Goal: Transaction & Acquisition: Purchase product/service

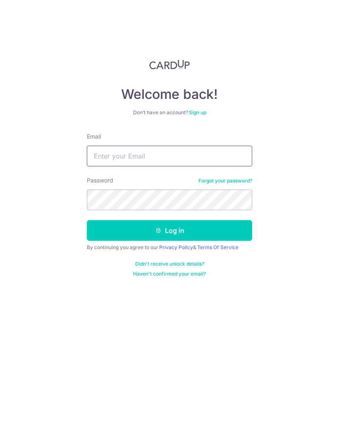
type input "tky7612@outlook.com"
click at [170, 230] on button "Log in" at bounding box center [169, 230] width 165 height 21
click at [191, 234] on button "Log in" at bounding box center [169, 230] width 165 height 21
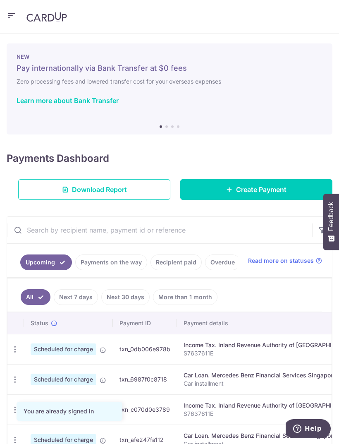
click at [263, 192] on span "Create Payment" at bounding box center [261, 190] width 50 height 10
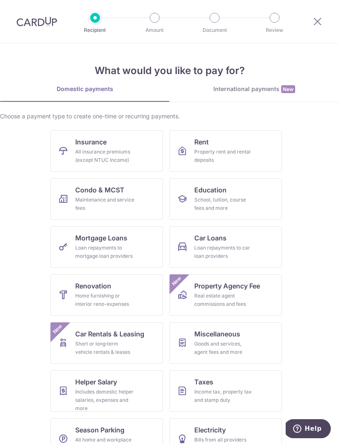
click at [132, 200] on div "Maintenance and service fees" at bounding box center [105, 204] width 60 height 17
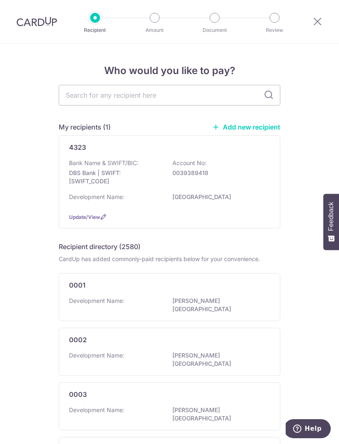
click at [121, 177] on p "DBS Bank | SWIFT: DBSSSGSGXXX" at bounding box center [115, 177] width 93 height 17
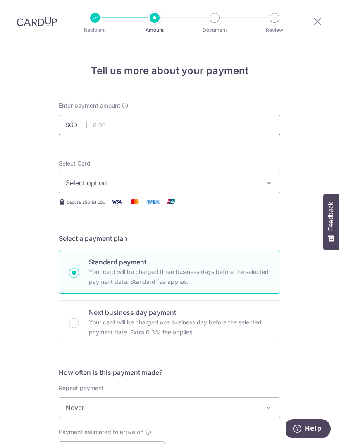
click at [125, 127] on input "text" at bounding box center [170, 125] width 222 height 21
click at [266, 181] on icon "button" at bounding box center [269, 183] width 8 height 8
type input "1,255.68"
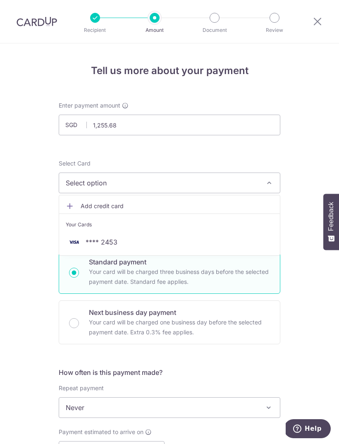
click at [156, 244] on span "**** 2453" at bounding box center [170, 242] width 208 height 10
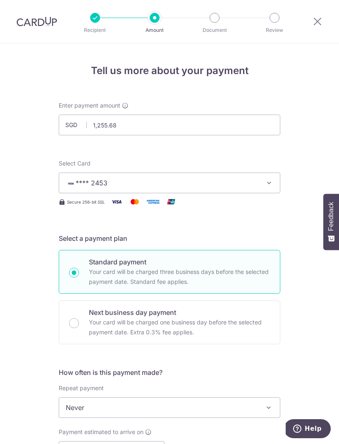
click at [223, 272] on p "Your card will be charged three business days before the selected payment date.…" at bounding box center [179, 277] width 181 height 20
click at [79, 272] on input "Standard payment Your card will be charged three business days before the selec…" at bounding box center [74, 273] width 10 height 10
radio input "true"
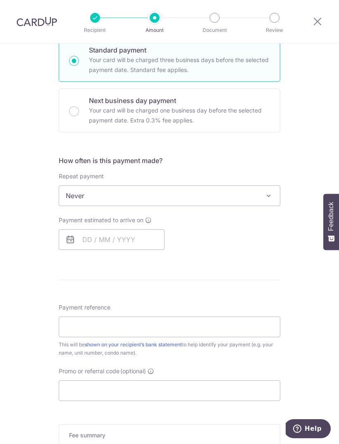
scroll to position [213, 0]
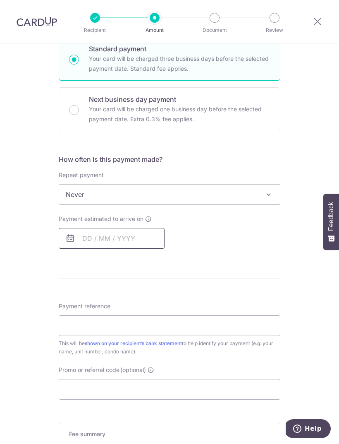
click at [146, 241] on input "text" at bounding box center [112, 238] width 106 height 21
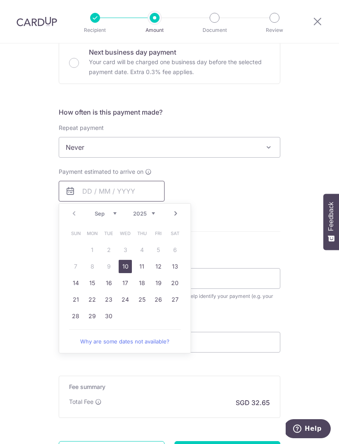
scroll to position [261, 0]
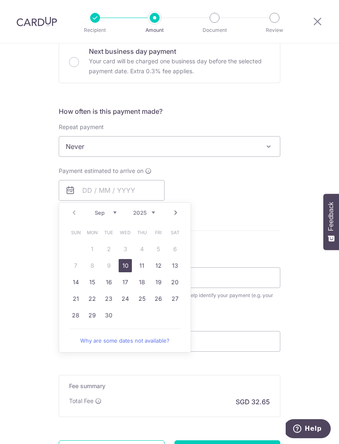
click at [125, 264] on link "10" at bounding box center [125, 265] width 13 height 13
type input "10/09/2025"
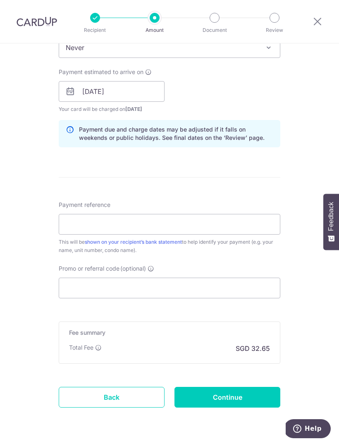
scroll to position [358, 0]
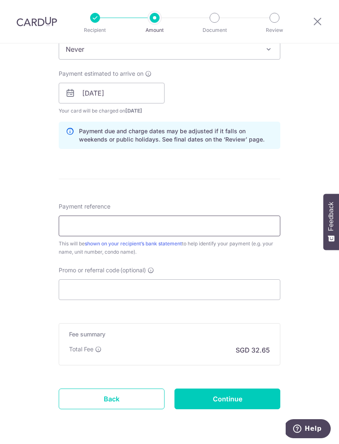
click at [80, 222] on input "Payment reference" at bounding box center [170, 226] width 222 height 21
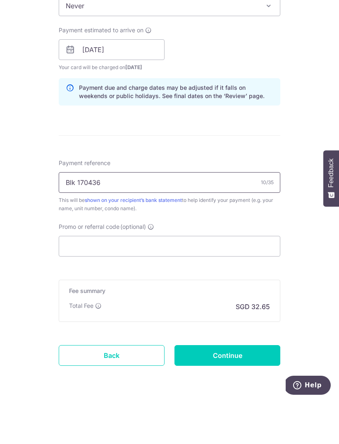
type input "Blk 170436"
click at [139, 279] on input "Promo or referral code (optional)" at bounding box center [170, 289] width 222 height 21
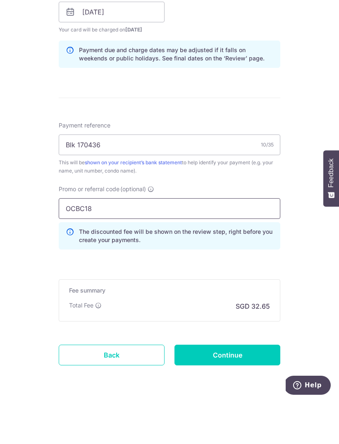
scroll to position [396, 0]
type input "OCBC18"
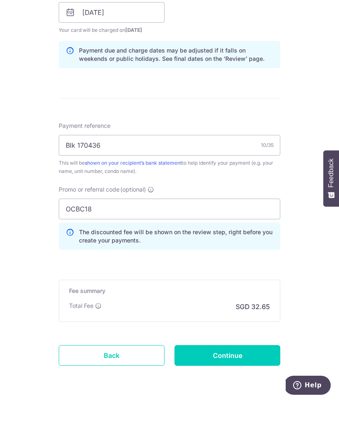
click at [322, 282] on div "Tell us more about your payment Enter payment amount SGD 1,255.68 1255.68 Selec…" at bounding box center [169, 59] width 339 height 823
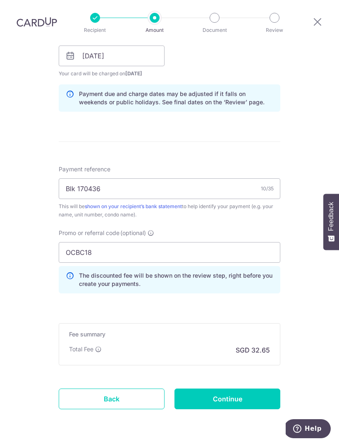
click at [255, 388] on input "Continue" at bounding box center [228, 398] width 106 height 21
type input "Create Schedule"
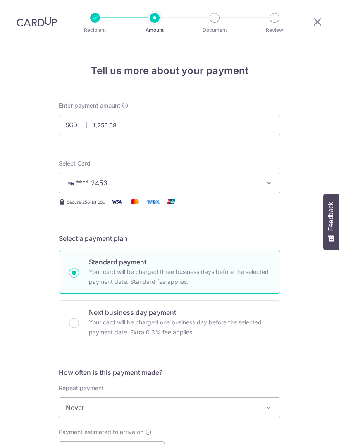
scroll to position [407, 0]
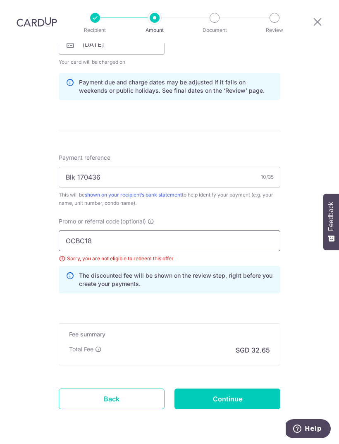
click at [156, 230] on input "OCBC18" at bounding box center [170, 240] width 222 height 21
click at [217, 230] on input "OCBC18" at bounding box center [170, 240] width 222 height 21
type input "OCBC195"
click button "Add Card" at bounding box center [0, 0] width 0 height 0
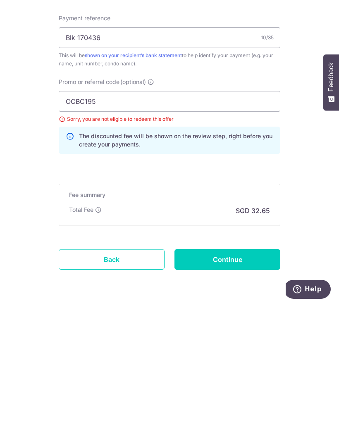
click at [252, 388] on input "Continue" at bounding box center [228, 398] width 106 height 21
type input "Update Schedule"
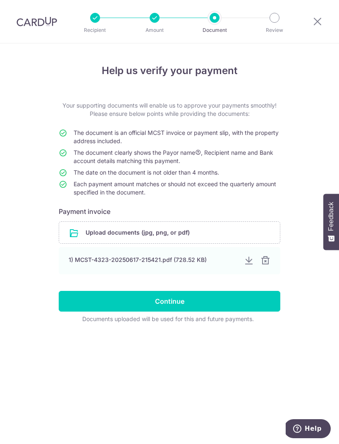
click at [164, 235] on input "file" at bounding box center [169, 233] width 221 height 22
click at [174, 236] on input "file" at bounding box center [169, 233] width 221 height 22
click at [148, 233] on input "file" at bounding box center [169, 233] width 221 height 22
click at [157, 234] on input "file" at bounding box center [169, 233] width 221 height 22
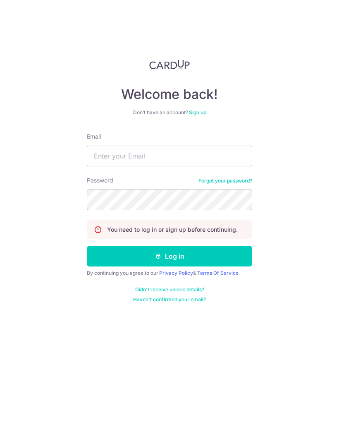
click at [149, 152] on input "Email" at bounding box center [169, 156] width 165 height 21
type input "[EMAIL_ADDRESS][DOMAIN_NAME]"
click at [170, 256] on button "Log in" at bounding box center [169, 256] width 165 height 21
click at [192, 255] on button "Log in" at bounding box center [169, 256] width 165 height 21
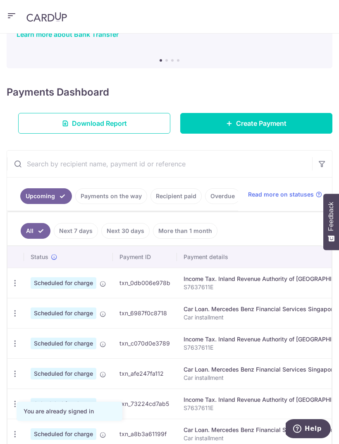
scroll to position [69, 0]
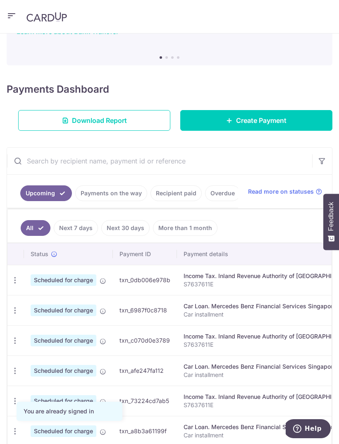
click at [271, 122] on span "Create Payment" at bounding box center [261, 120] width 50 height 10
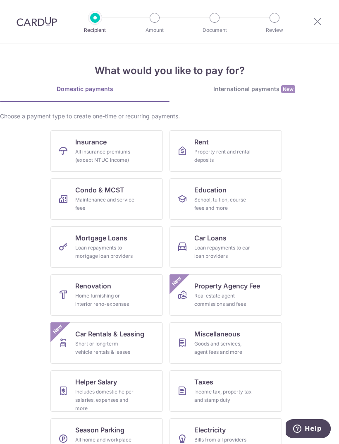
click at [119, 292] on div "Home furnishing or interior reno-expenses" at bounding box center [105, 300] width 60 height 17
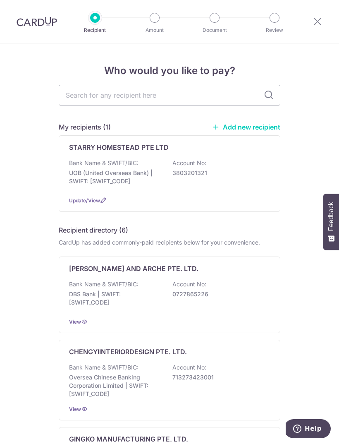
click at [321, 23] on icon at bounding box center [318, 21] width 10 height 10
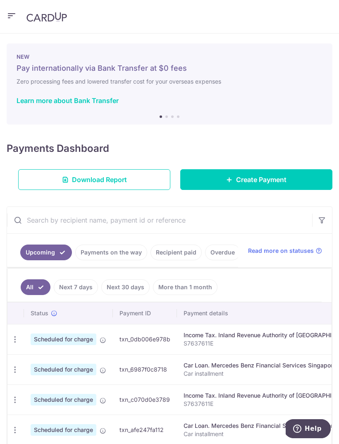
click at [266, 182] on span "Create Payment" at bounding box center [261, 180] width 50 height 10
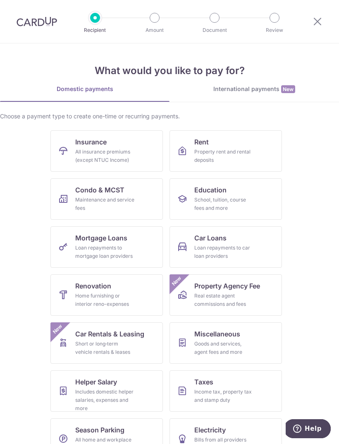
click at [122, 196] on div "Maintenance and service fees" at bounding box center [105, 204] width 60 height 17
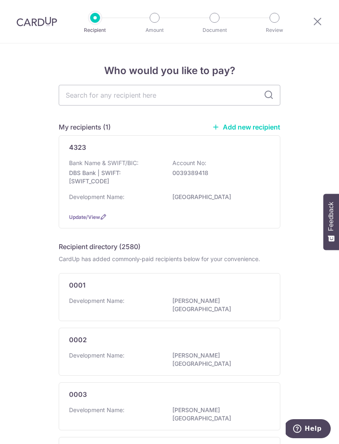
click at [173, 201] on p "[GEOGRAPHIC_DATA]" at bounding box center [219, 197] width 93 height 8
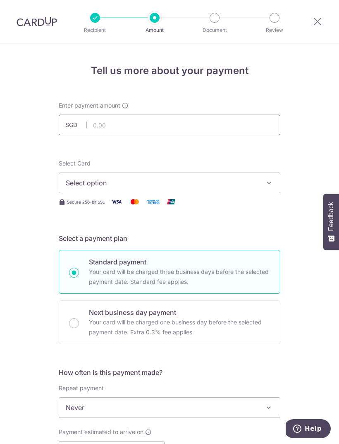
click at [123, 125] on input "text" at bounding box center [170, 125] width 222 height 21
click at [258, 185] on span "Select option" at bounding box center [162, 183] width 193 height 10
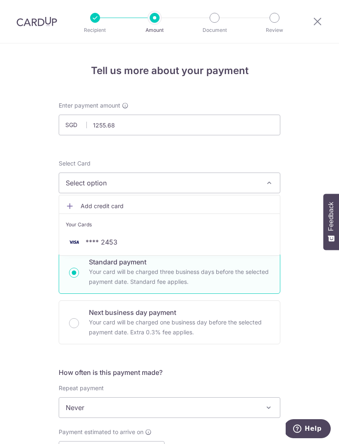
type input "1,255.68"
click at [314, 305] on div at bounding box center [169, 222] width 339 height 444
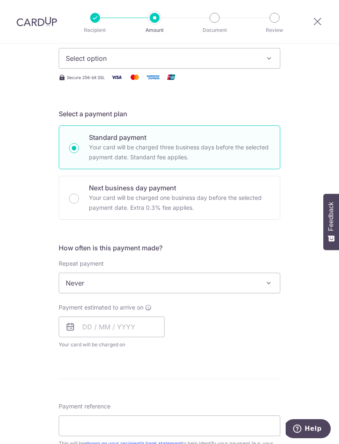
scroll to position [128, 0]
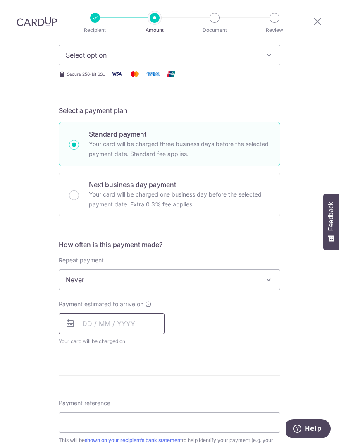
click at [128, 324] on input "text" at bounding box center [112, 323] width 106 height 21
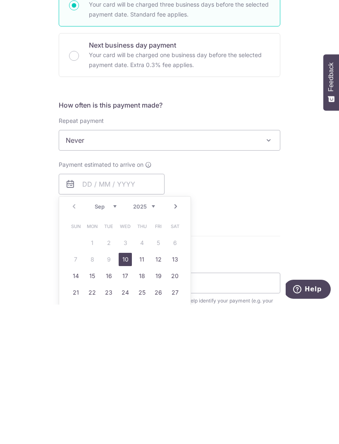
click at [130, 392] on link "10" at bounding box center [125, 398] width 13 height 13
type input "10/09/2025"
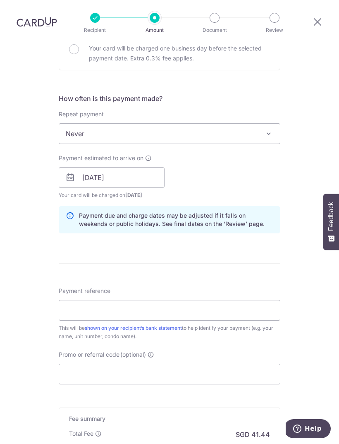
scroll to position [285, 0]
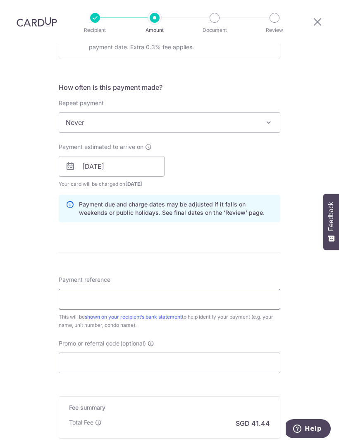
click at [165, 289] on input "Payment reference" at bounding box center [170, 299] width 222 height 21
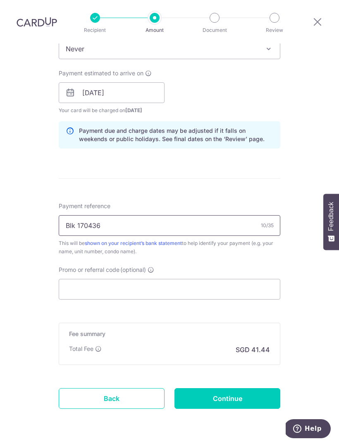
scroll to position [358, 0]
type input "Blk 170436"
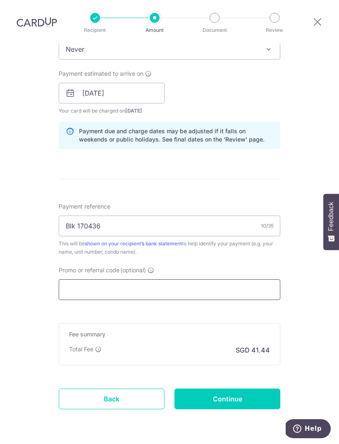
click at [168, 279] on input "Promo or referral code (optional)" at bounding box center [170, 289] width 222 height 21
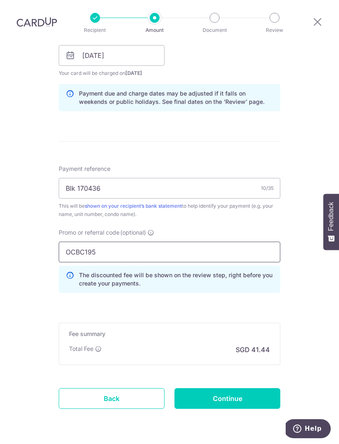
scroll to position [396, 0]
type input "OCBC195"
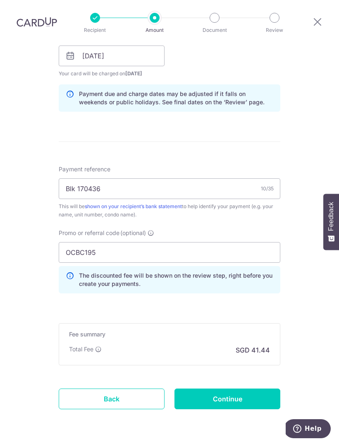
click at [316, 280] on div "Tell us more about your payment Enter payment amount SGD 1,255.68 1255.68 Selec…" at bounding box center [169, 59] width 339 height 823
click at [256, 388] on input "Continue" at bounding box center [228, 398] width 106 height 21
type input "Create Schedule"
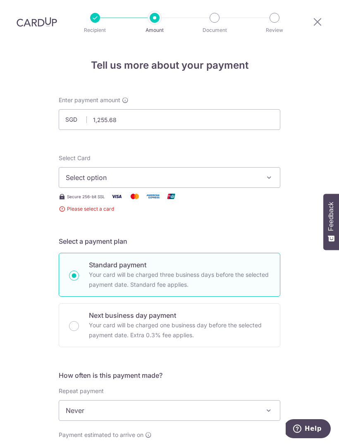
scroll to position [4, 0]
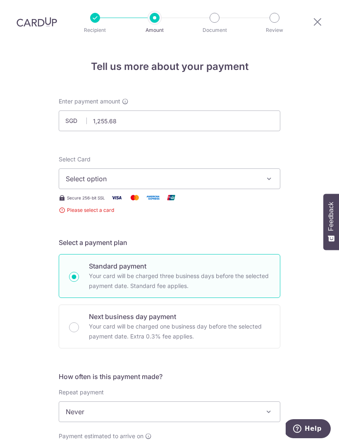
click at [269, 175] on icon "button" at bounding box center [269, 179] width 8 height 8
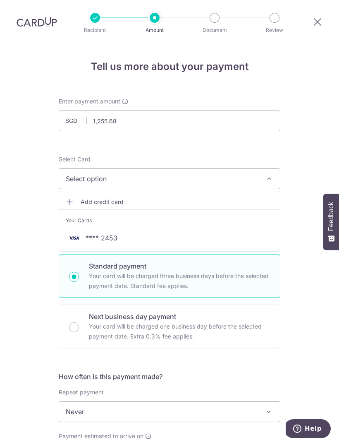
click at [228, 228] on link "**** 2453" at bounding box center [169, 238] width 221 height 20
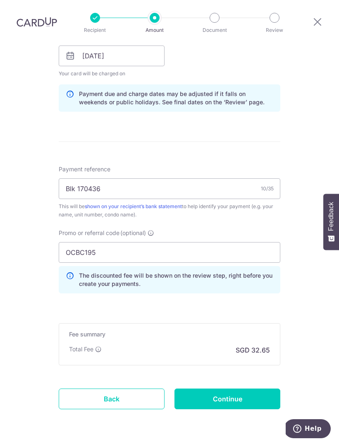
scroll to position [396, 0]
click at [244, 388] on input "Continue" at bounding box center [228, 398] width 106 height 21
type input "Create Schedule"
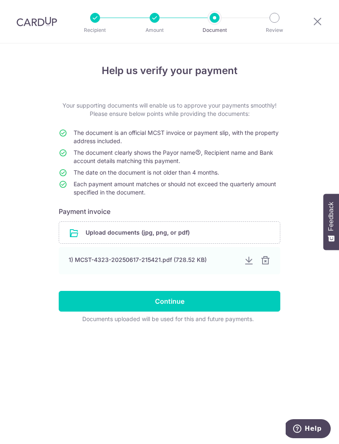
click at [179, 233] on input "file" at bounding box center [169, 233] width 221 height 22
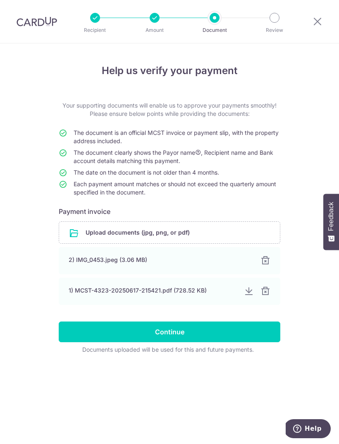
click at [217, 334] on input "Continue" at bounding box center [170, 331] width 222 height 21
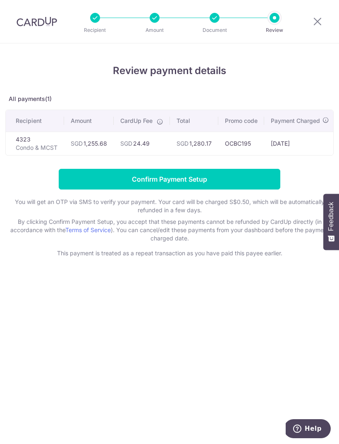
click at [235, 176] on input "Confirm Payment Setup" at bounding box center [170, 179] width 222 height 21
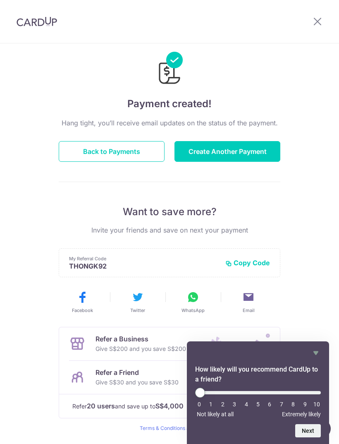
scroll to position [18, 0]
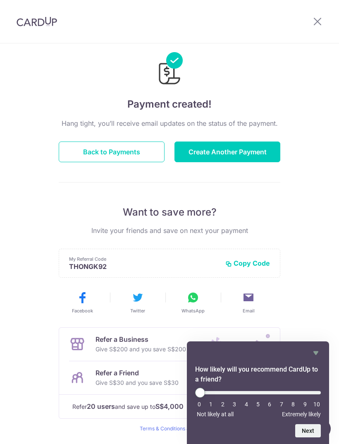
click at [134, 153] on button "Back to Payments" at bounding box center [112, 151] width 106 height 21
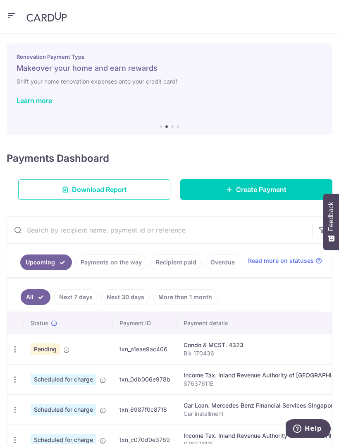
click at [11, 18] on icon "button" at bounding box center [12, 16] width 10 height 10
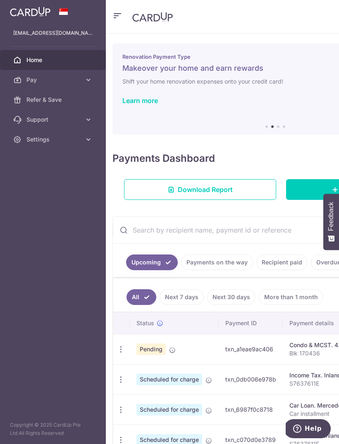
click at [80, 142] on span "Settings" at bounding box center [53, 139] width 55 height 8
click at [43, 179] on span "Logout" at bounding box center [53, 179] width 55 height 8
